Goal: Task Accomplishment & Management: Use online tool/utility

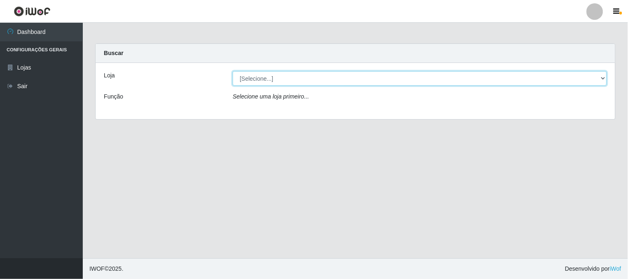
click at [575, 81] on select "[Selecione...] Casatudo BR" at bounding box center [420, 78] width 374 height 14
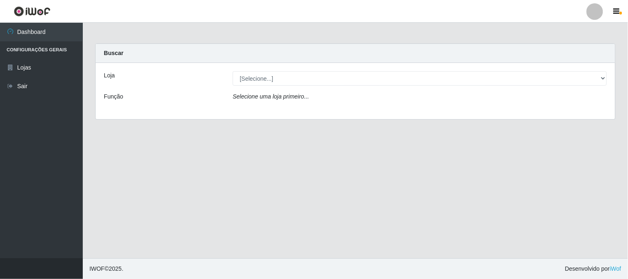
click at [480, 112] on div "Loja [Selecione...] Casatudo BR Função Selecione uma loja primeiro..." at bounding box center [356, 91] width 520 height 56
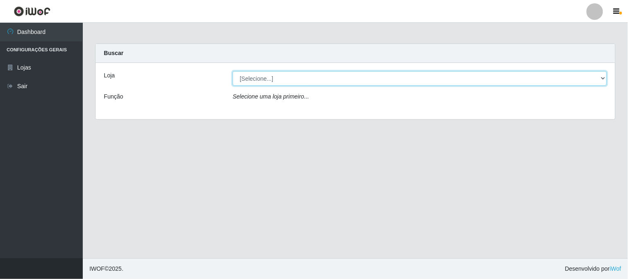
click at [517, 75] on select "[Selecione...] Casatudo BR" at bounding box center [420, 78] width 374 height 14
select select "197"
click at [233, 71] on select "[Selecione...] Casatudo BR" at bounding box center [420, 78] width 374 height 14
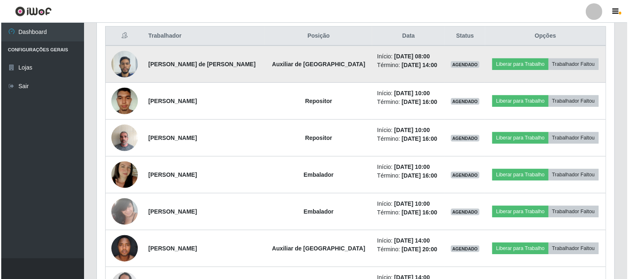
scroll to position [271, 0]
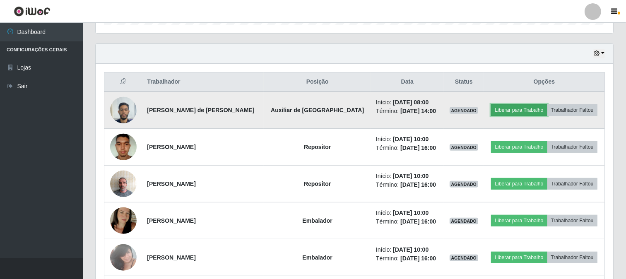
click at [507, 107] on button "Liberar para Trabalho" at bounding box center [519, 110] width 56 height 12
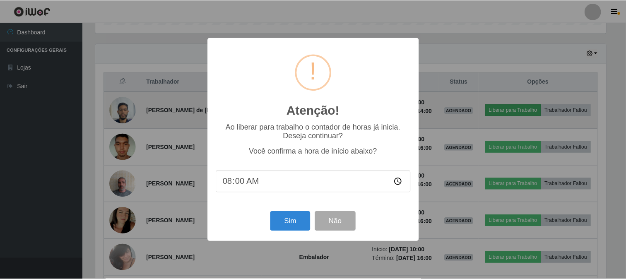
scroll to position [171, 512]
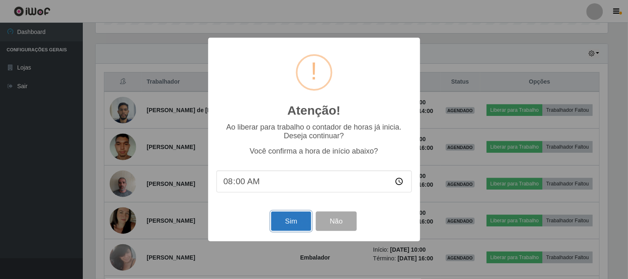
click at [280, 217] on button "Sim" at bounding box center [291, 221] width 40 height 19
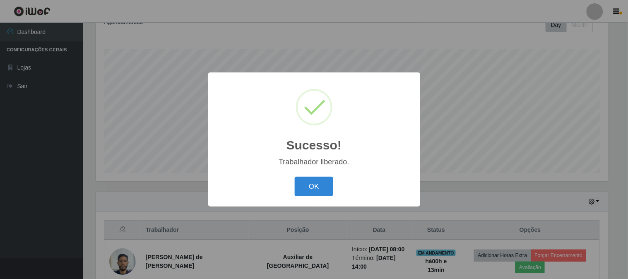
click at [295, 177] on button "OK" at bounding box center [314, 186] width 39 height 19
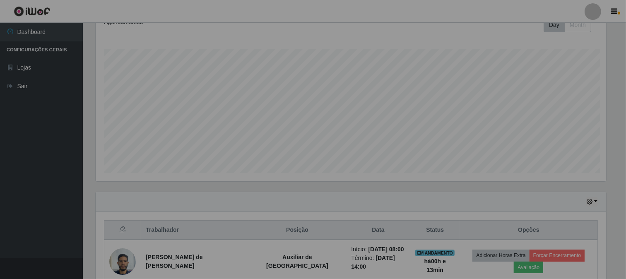
scroll to position [171, 518]
